Goal: Entertainment & Leisure: Consume media (video, audio)

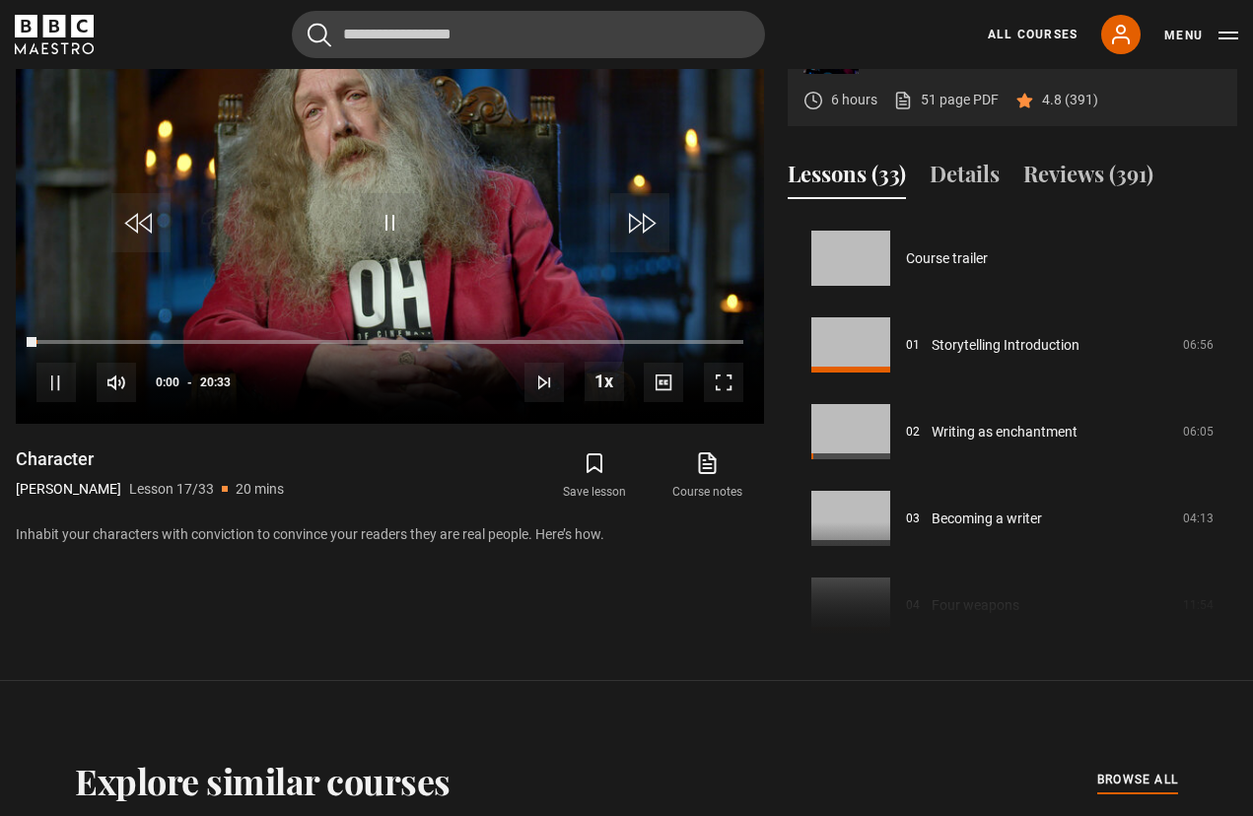
scroll to position [1388, 0]
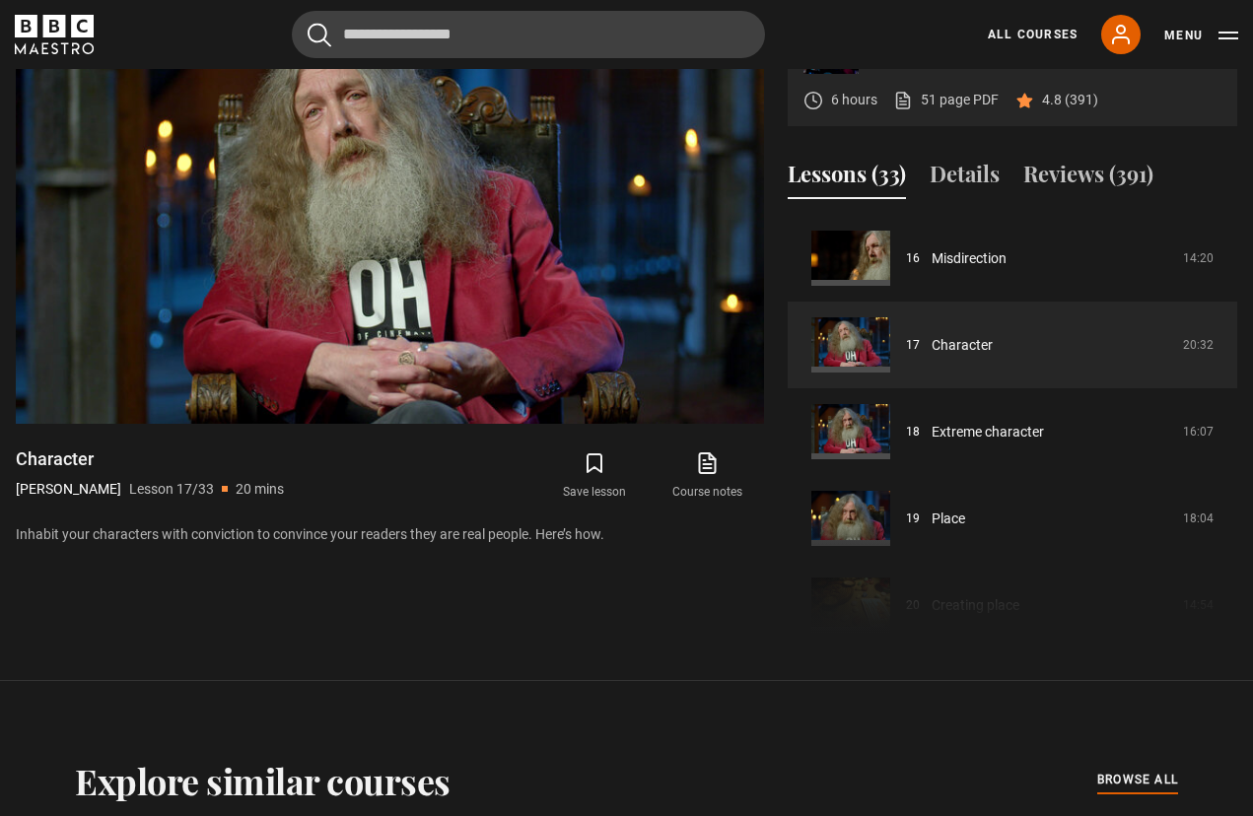
click at [974, 199] on button "Details" at bounding box center [965, 178] width 70 height 41
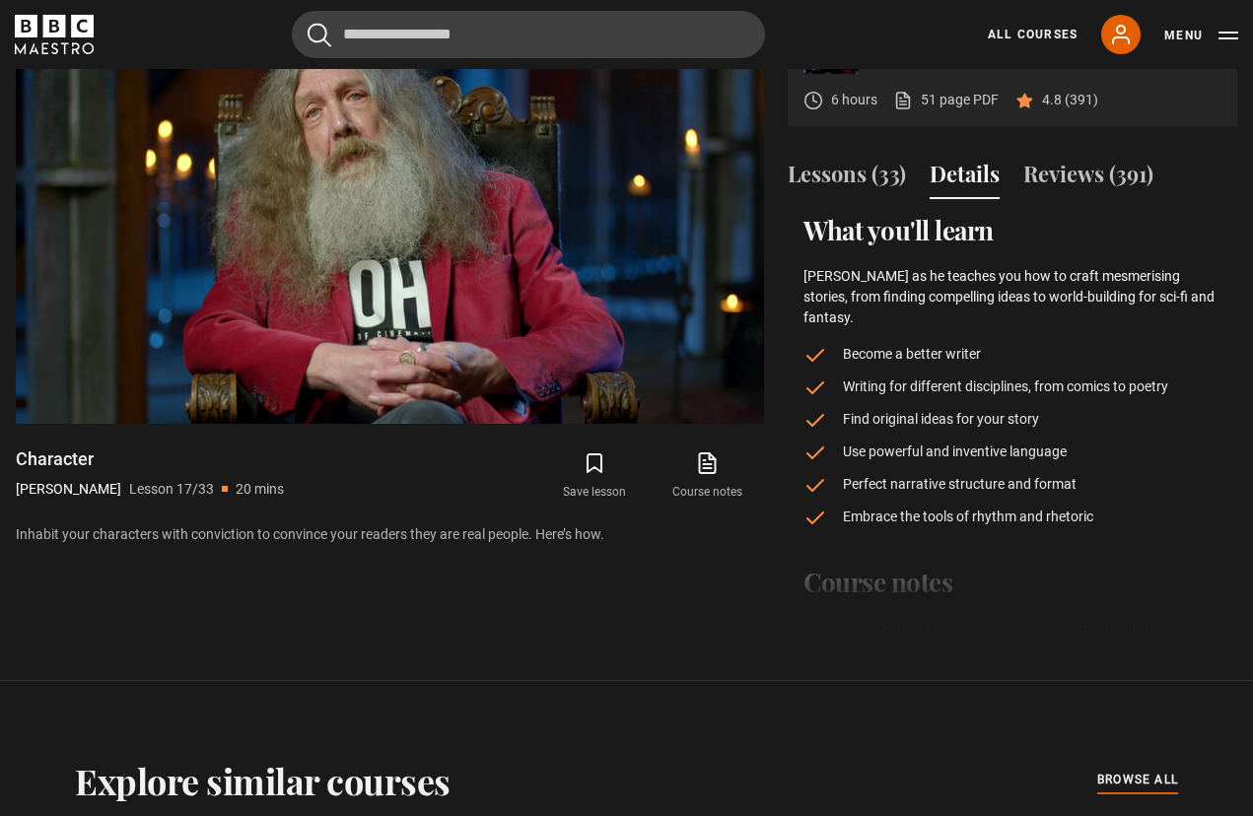
scroll to position [0, 0]
click at [830, 199] on button "Lessons (33)" at bounding box center [847, 178] width 118 height 41
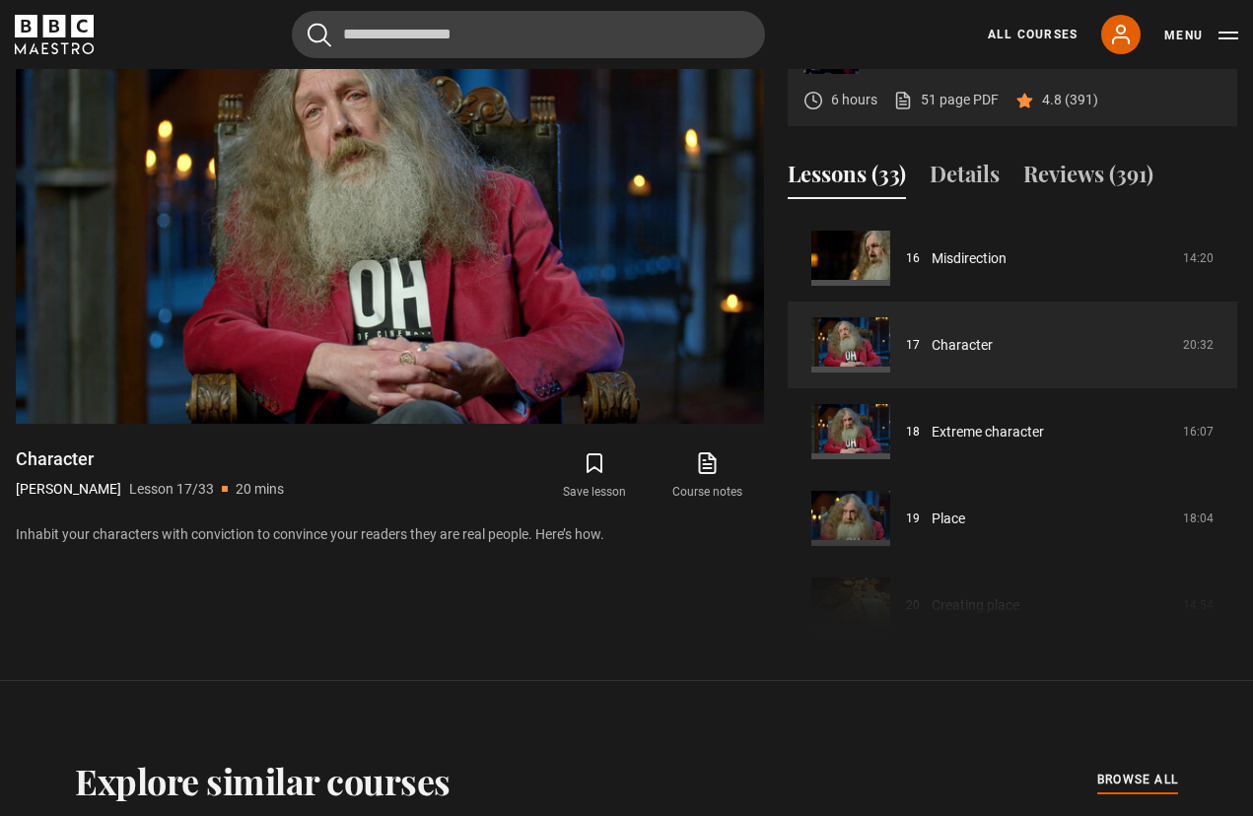
click at [495, 282] on video-js "Video Player is loading. Play Lesson Character 10s Skip Back 10 seconds Pause 1…" at bounding box center [390, 213] width 748 height 421
click at [191, 287] on video-js "Video Player is loading. Play Lesson Character 10s Skip Back 10 seconds Pause 1…" at bounding box center [390, 213] width 748 height 421
click at [579, 269] on video-js "Video Player is loading. Play Lesson Character 10s Skip Back 10 seconds Pause 1…" at bounding box center [390, 213] width 748 height 421
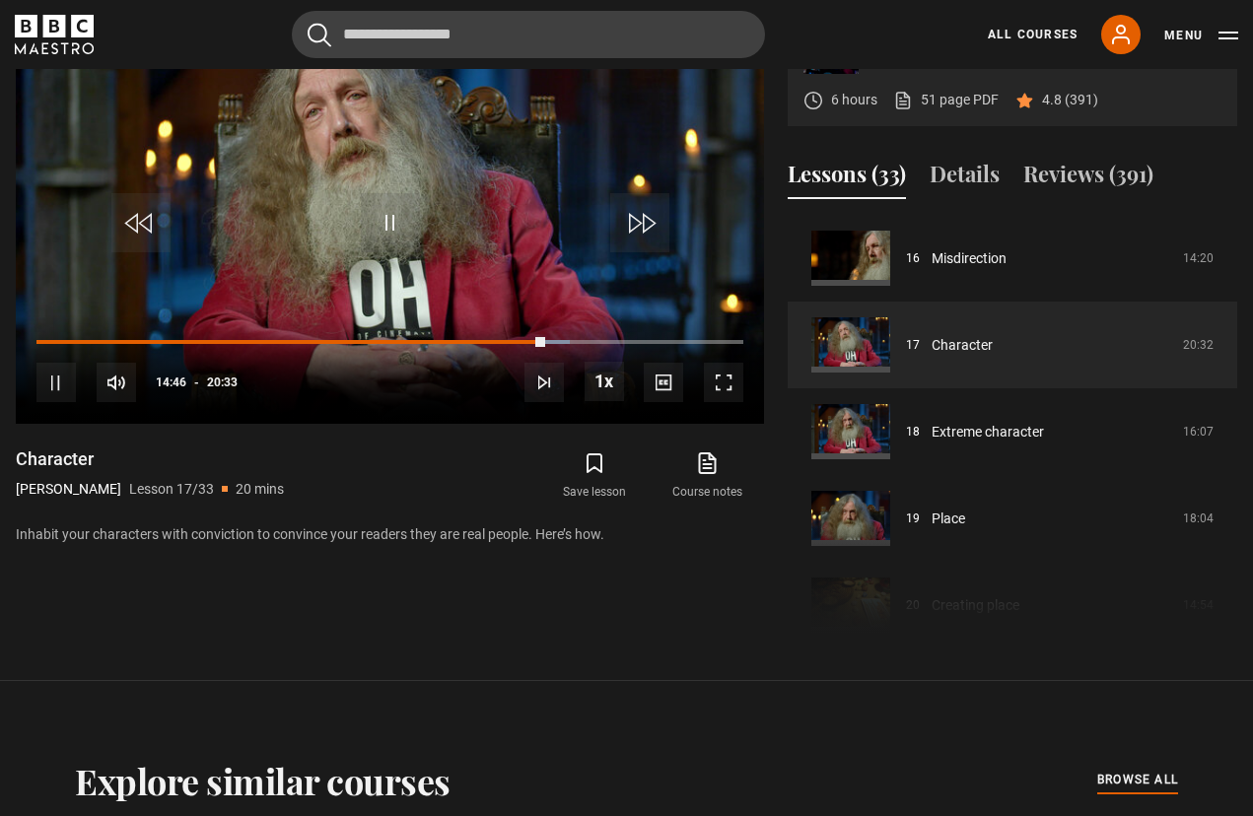
click at [433, 344] on div "Progress Bar" at bounding box center [290, 342] width 509 height 4
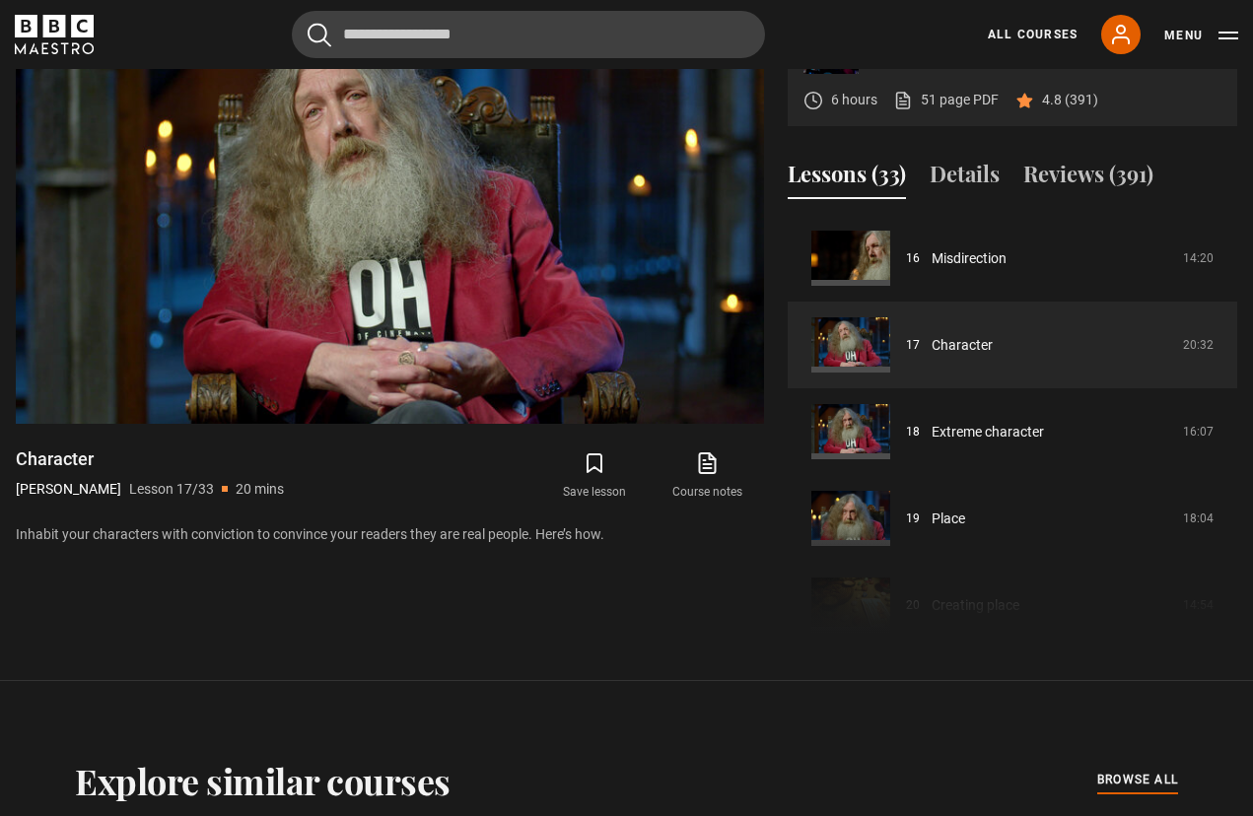
click at [600, 196] on video-js "Video Player is loading. Play Lesson Character 10s Skip Back 10 seconds Pause 1…" at bounding box center [390, 213] width 748 height 421
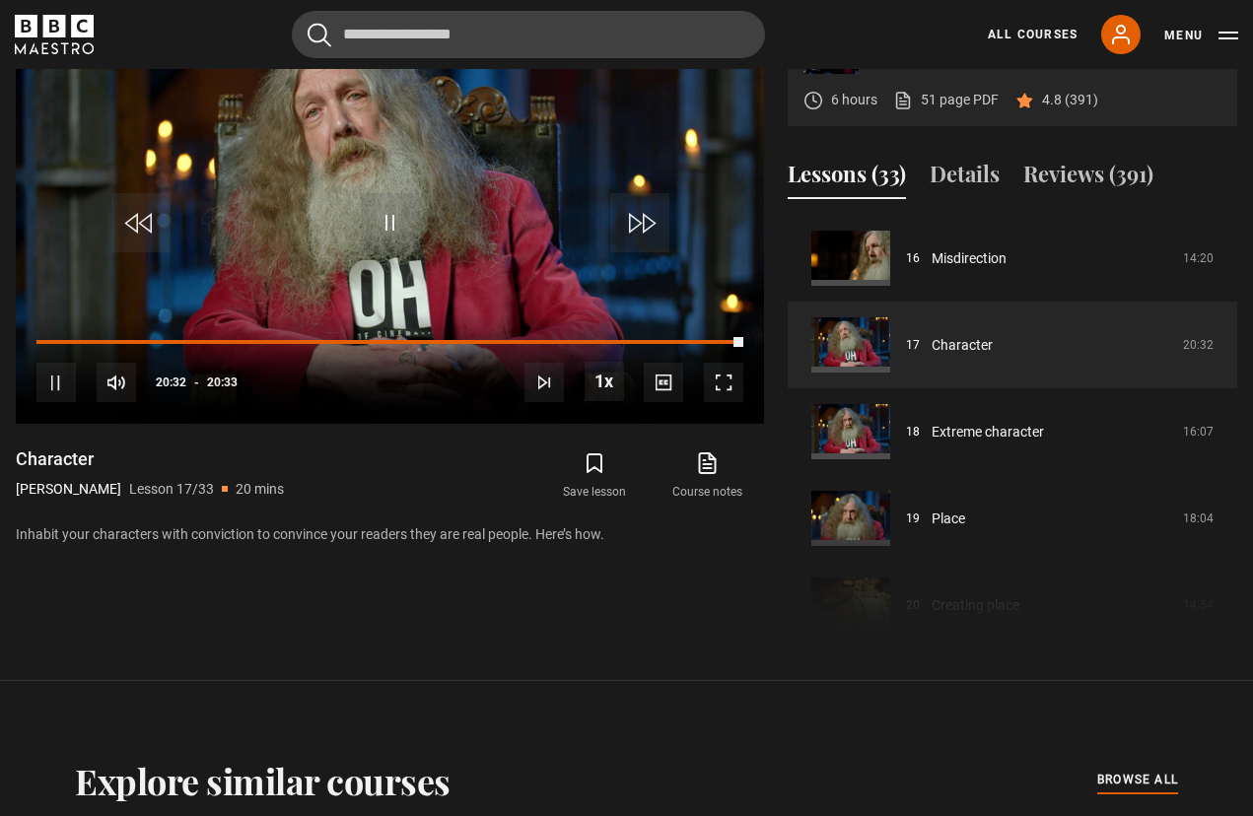
click at [451, 305] on video-js "Video Player is loading. Play Lesson Character 10s Skip Back 10 seconds Pause 1…" at bounding box center [390, 213] width 748 height 421
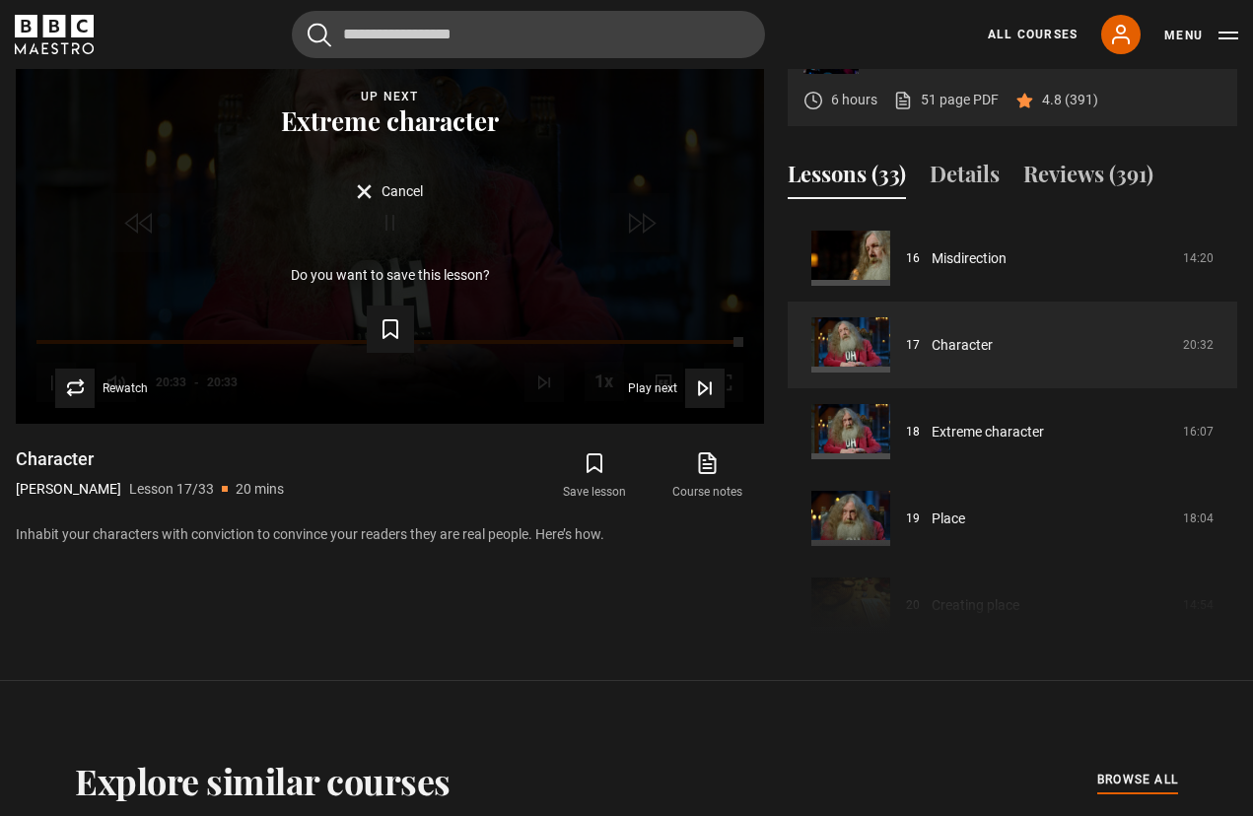
click at [385, 295] on div "Lesson Completed Up next Extreme character Cancel Do you want to save this less…" at bounding box center [390, 213] width 748 height 421
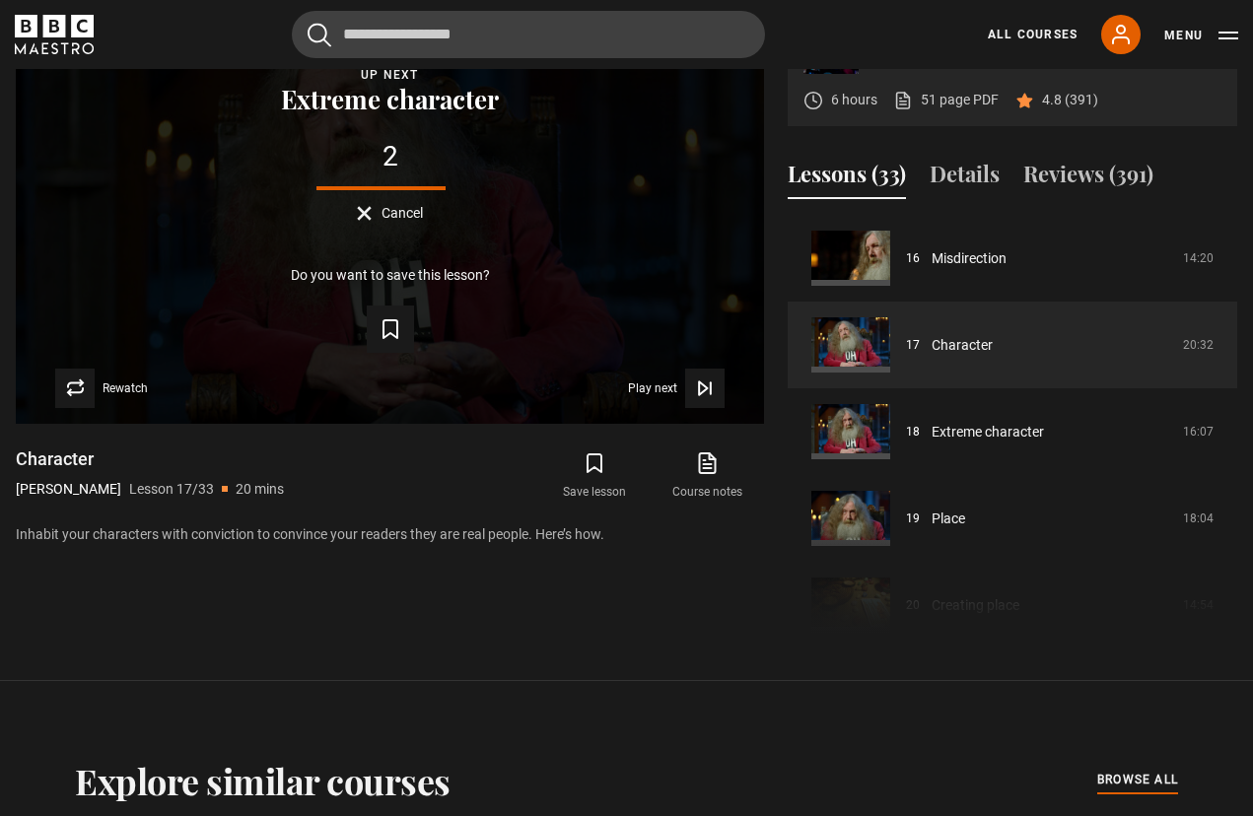
click at [379, 341] on icon "Video Player" at bounding box center [391, 329] width 24 height 24
